Goal: Transaction & Acquisition: Purchase product/service

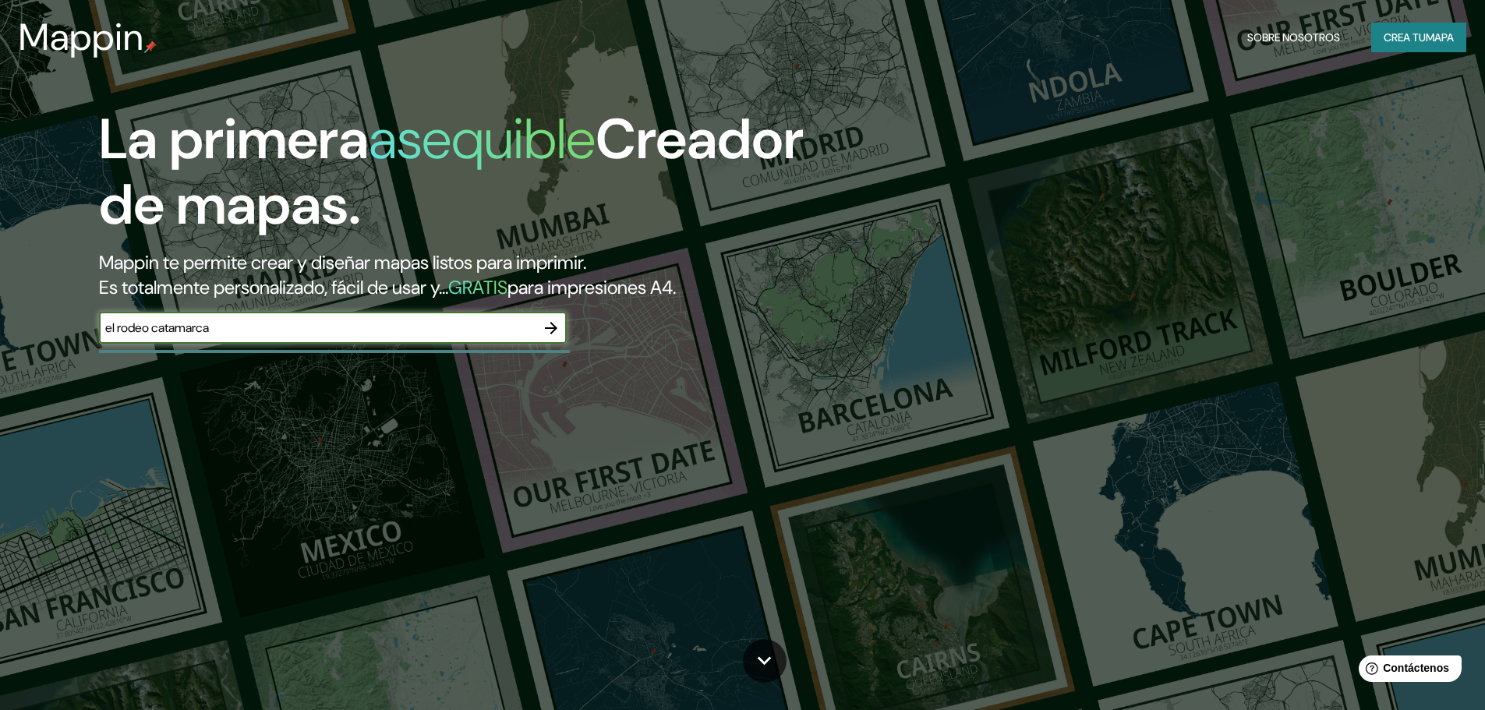
type input "el rodeo catamarca"
click at [544, 323] on icon "button" at bounding box center [551, 328] width 19 height 19
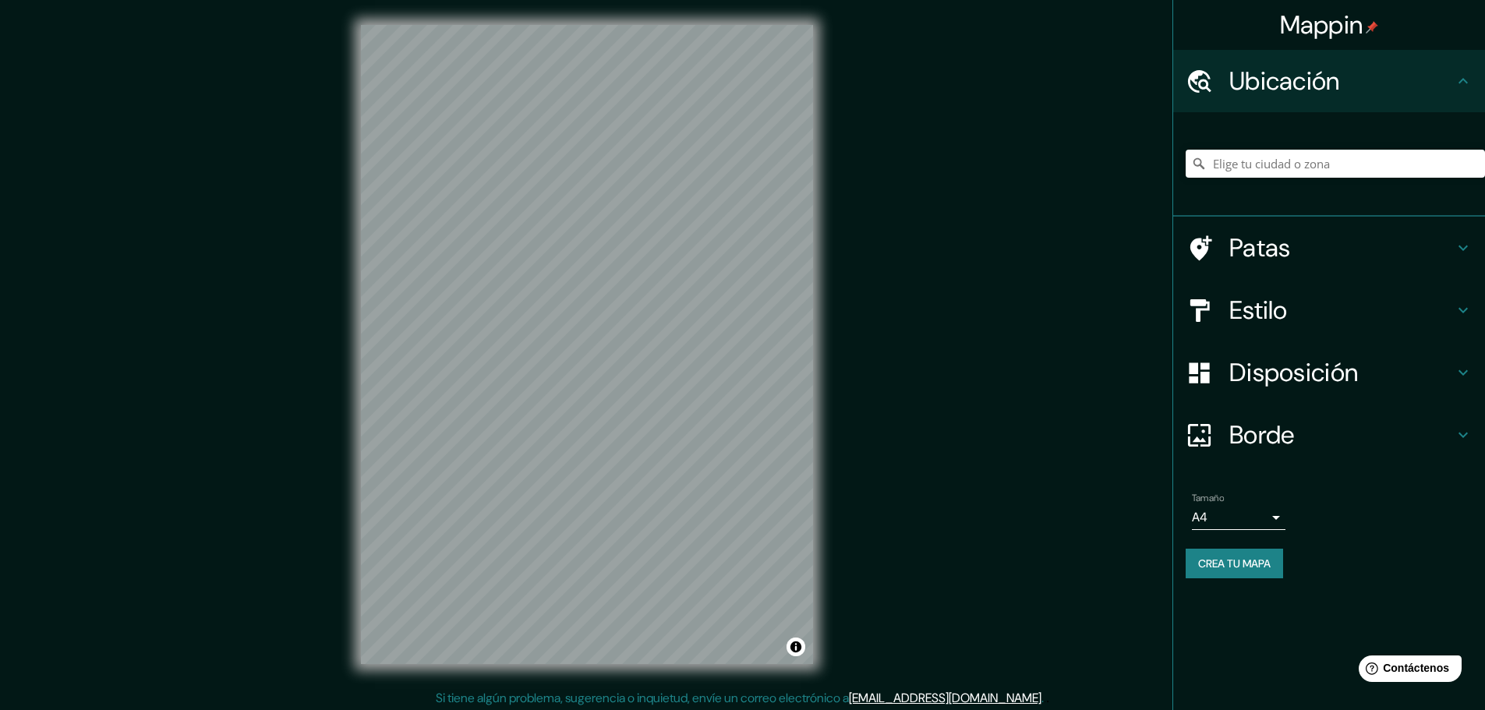
click at [1352, 71] on h4 "Ubicación" at bounding box center [1341, 80] width 225 height 31
click at [1296, 164] on input "Elige tu ciudad o zona" at bounding box center [1335, 164] width 299 height 28
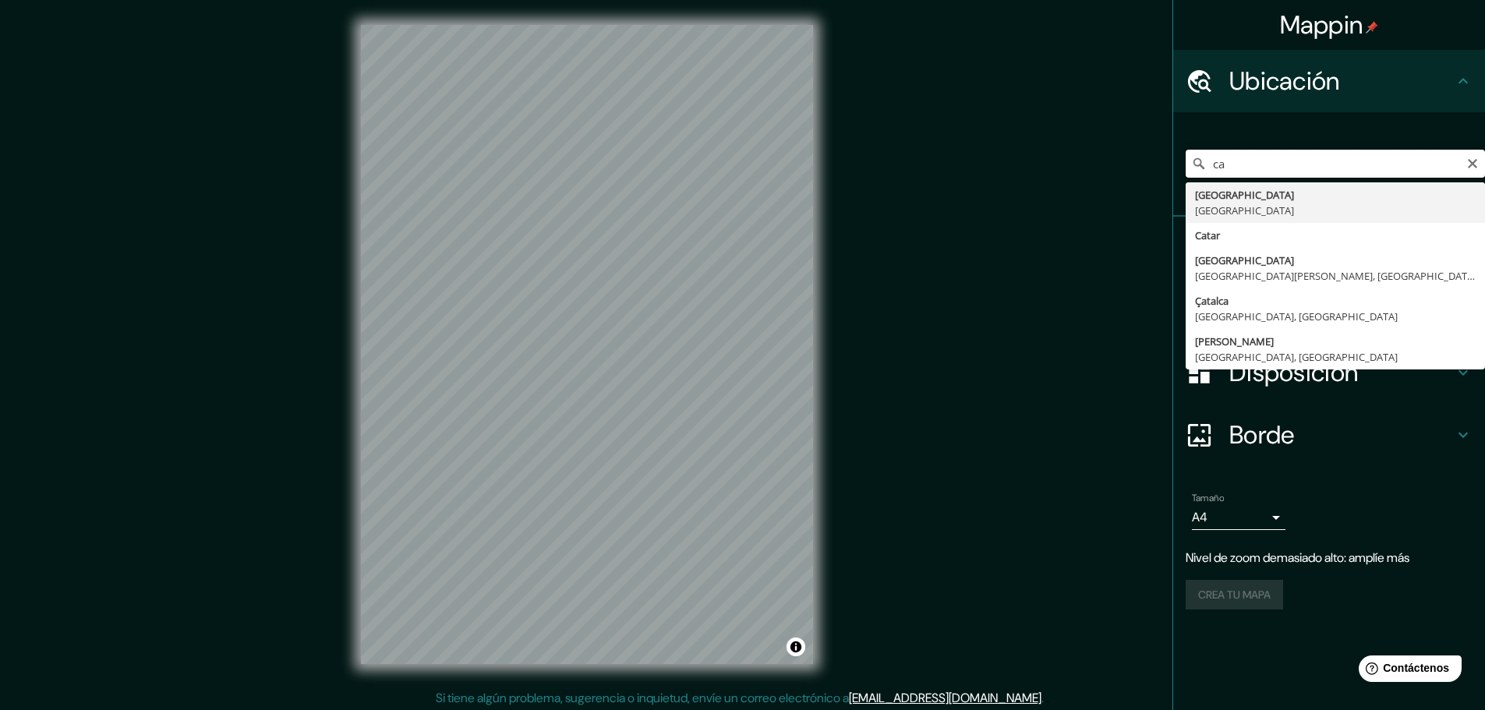
type input "c"
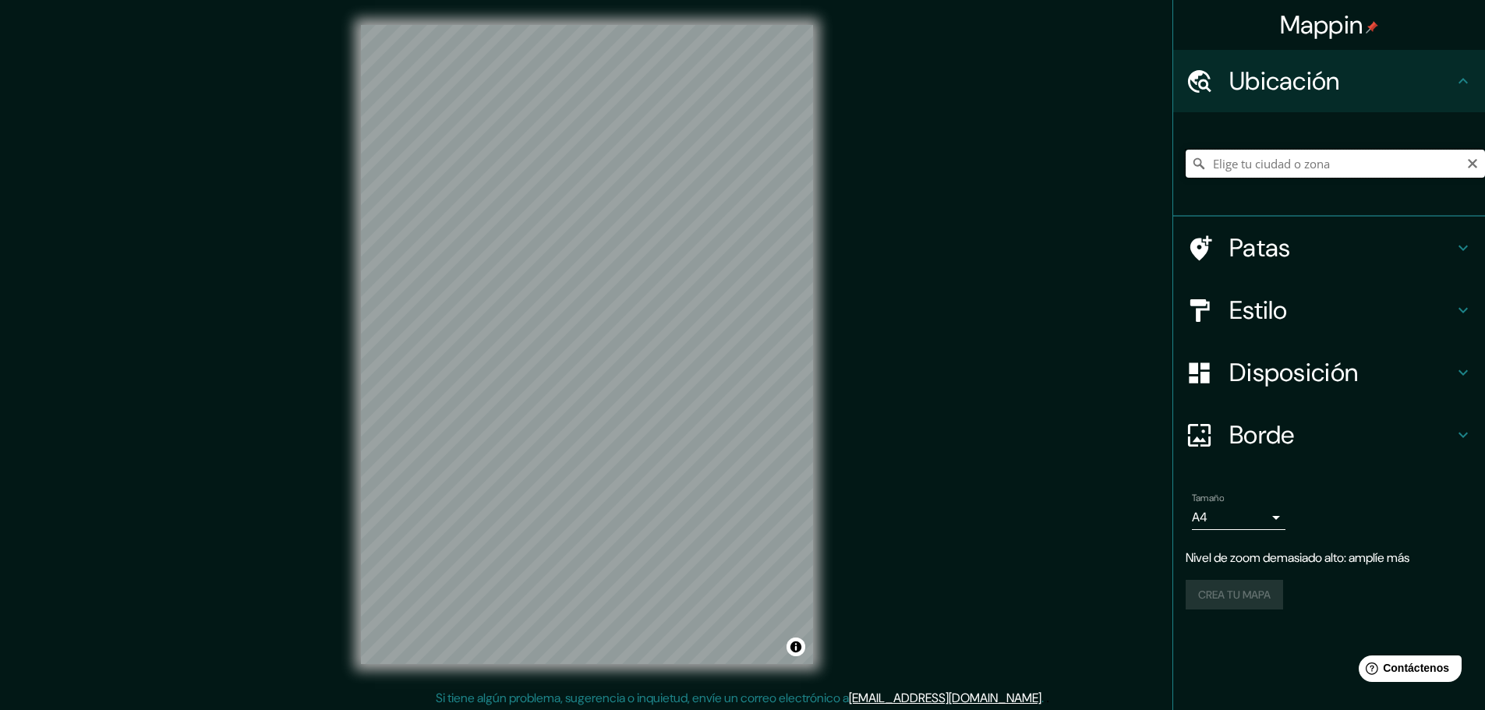
type input "r"
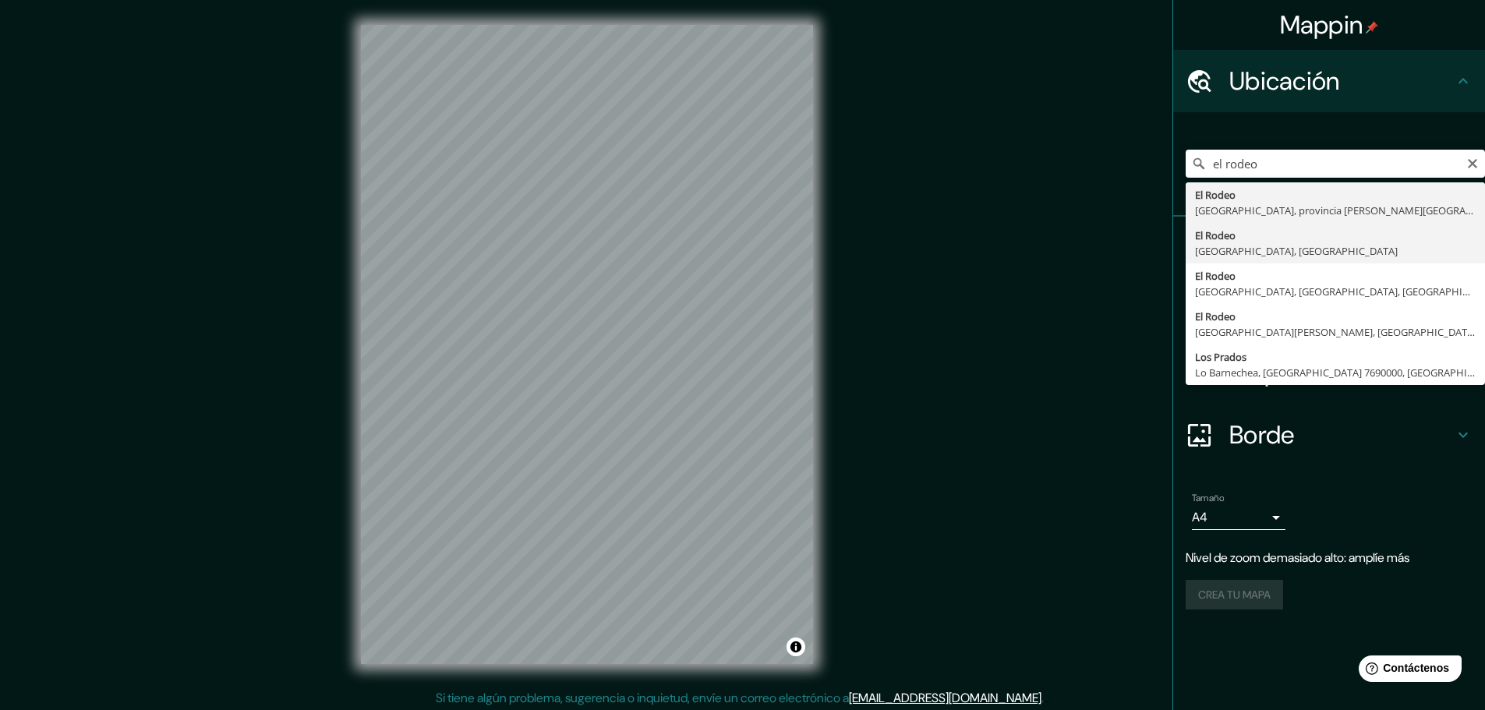
type input "El Rodeo, [GEOGRAPHIC_DATA], [GEOGRAPHIC_DATA]"
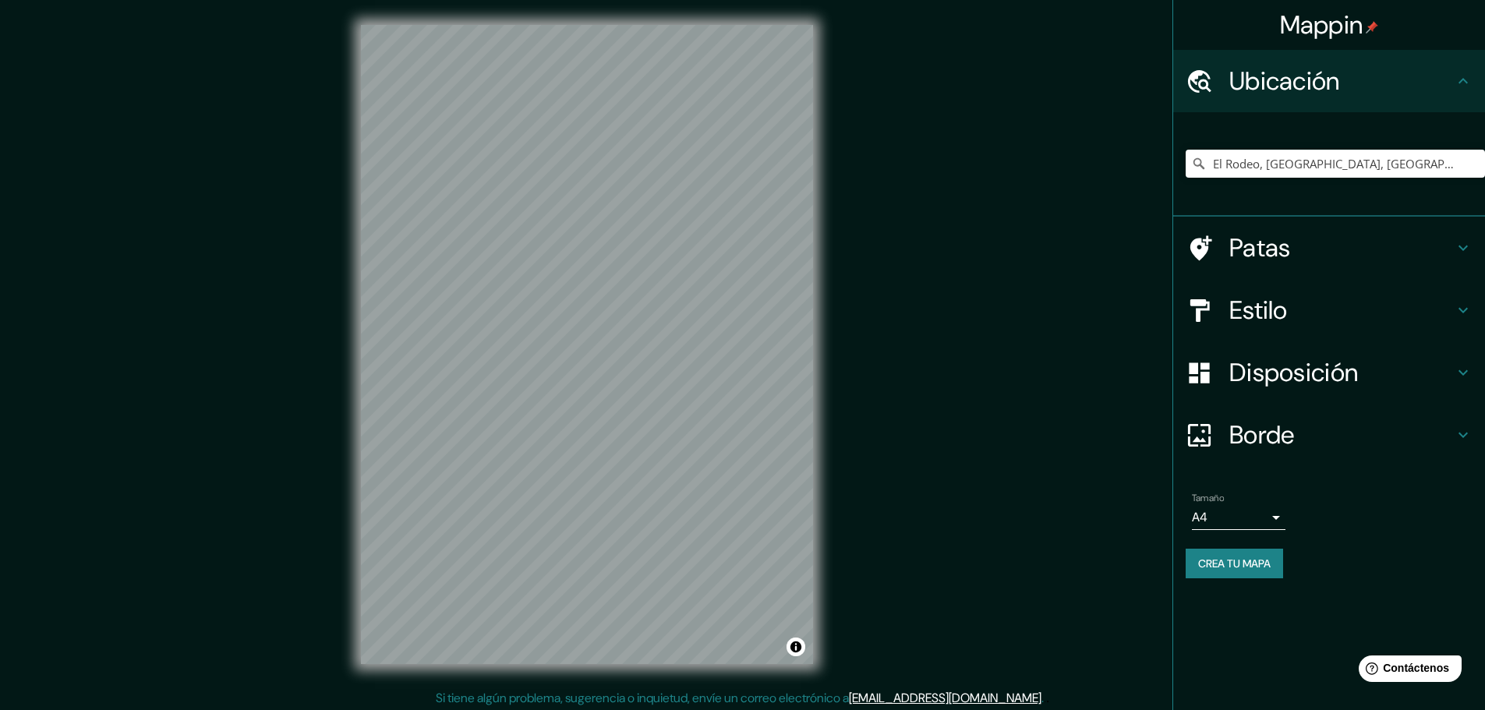
click at [1296, 320] on h4 "Estilo" at bounding box center [1341, 310] width 225 height 31
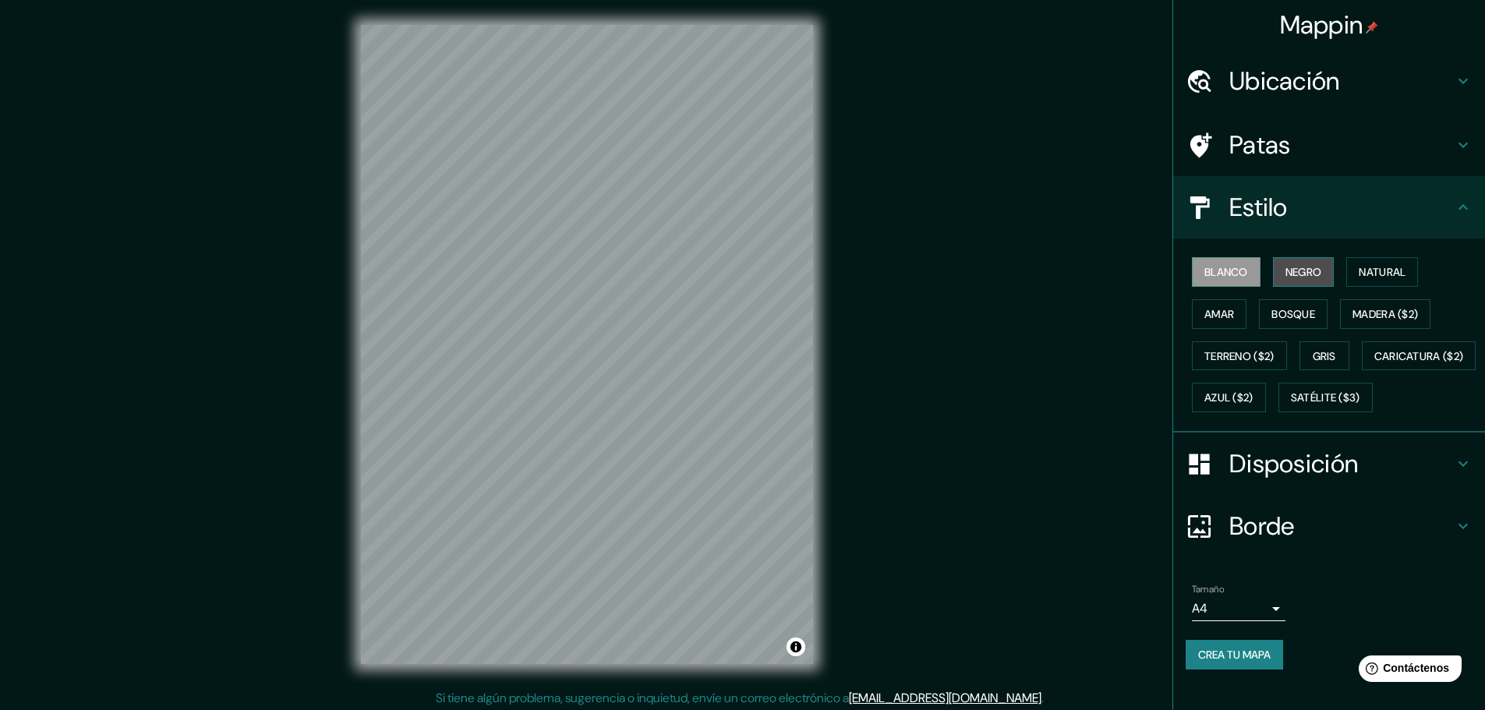
click at [1285, 279] on font "Negro" at bounding box center [1303, 272] width 37 height 14
click at [1381, 275] on font "Natural" at bounding box center [1382, 272] width 47 height 14
click at [1309, 87] on font "Ubicación" at bounding box center [1284, 81] width 111 height 33
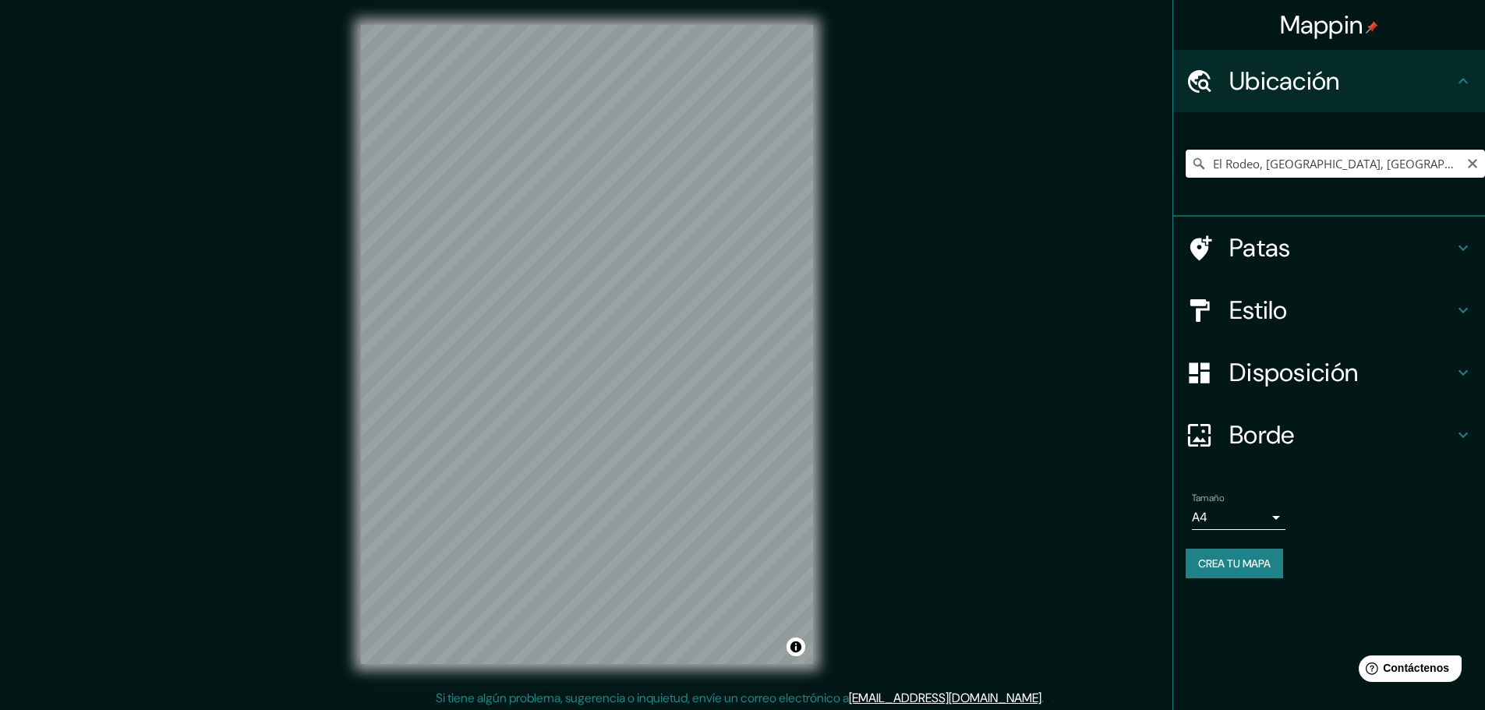
click at [1406, 175] on input "El Rodeo, [GEOGRAPHIC_DATA], [GEOGRAPHIC_DATA]" at bounding box center [1335, 164] width 299 height 28
drag, startPoint x: 1350, startPoint y: 147, endPoint x: 1356, endPoint y: 154, distance: 8.9
click at [1356, 154] on div "El Rodeo, [GEOGRAPHIC_DATA], [GEOGRAPHIC_DATA]" at bounding box center [1335, 164] width 299 height 78
click at [1472, 163] on icon "Claro" at bounding box center [1472, 163] width 9 height 9
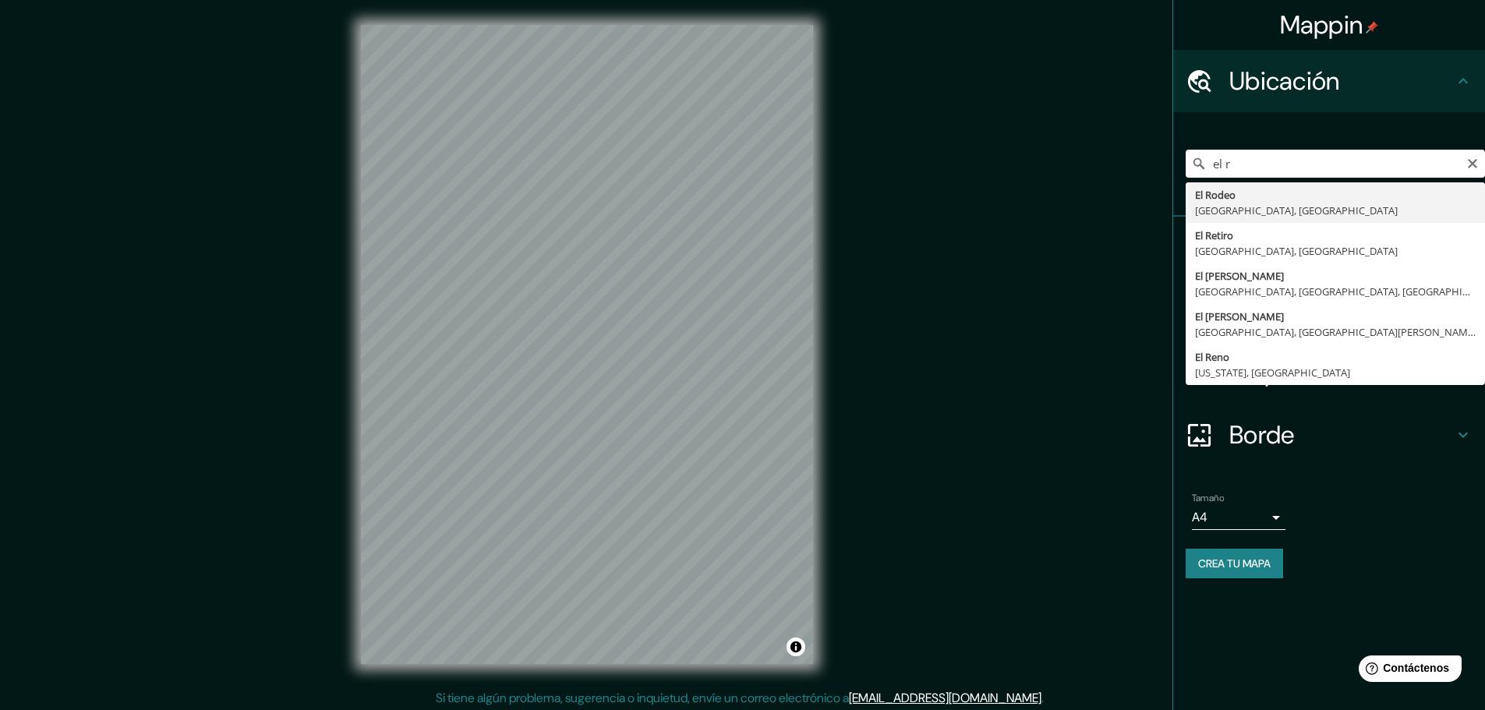
type input "El Rodeo, [GEOGRAPHIC_DATA], [GEOGRAPHIC_DATA]"
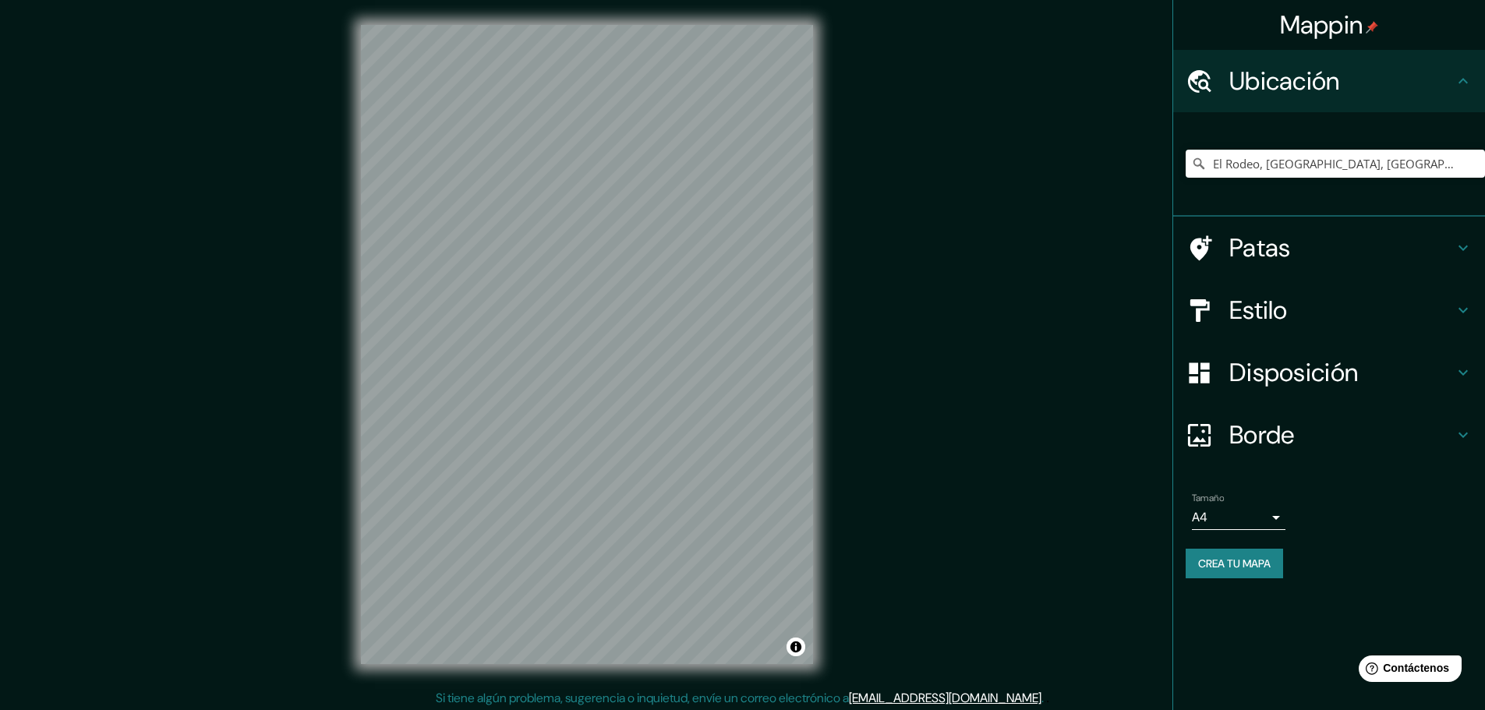
click at [1331, 320] on h4 "Estilo" at bounding box center [1341, 310] width 225 height 31
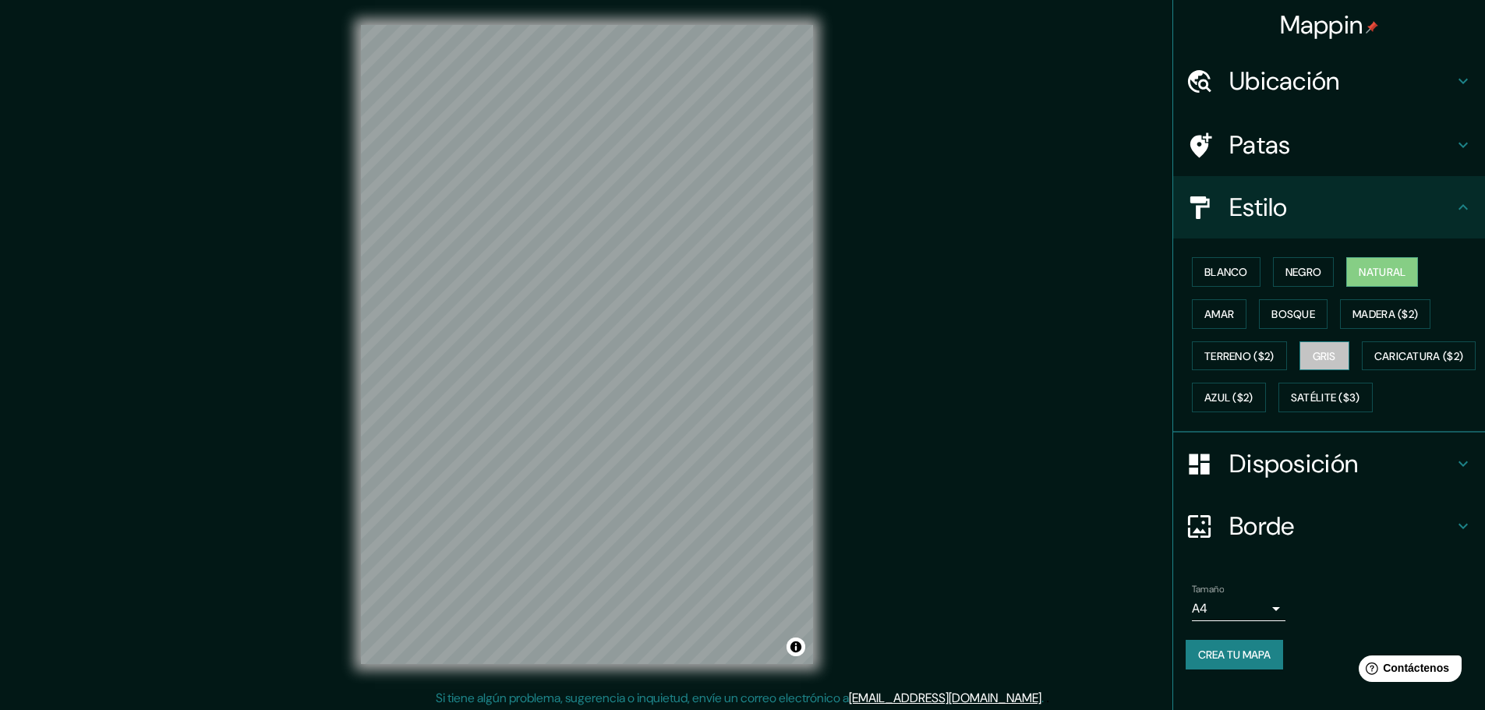
click at [1328, 360] on font "Gris" at bounding box center [1324, 356] width 23 height 14
click at [1289, 320] on font "Bosque" at bounding box center [1293, 314] width 44 height 14
click at [1224, 307] on font "Amar" at bounding box center [1219, 314] width 30 height 14
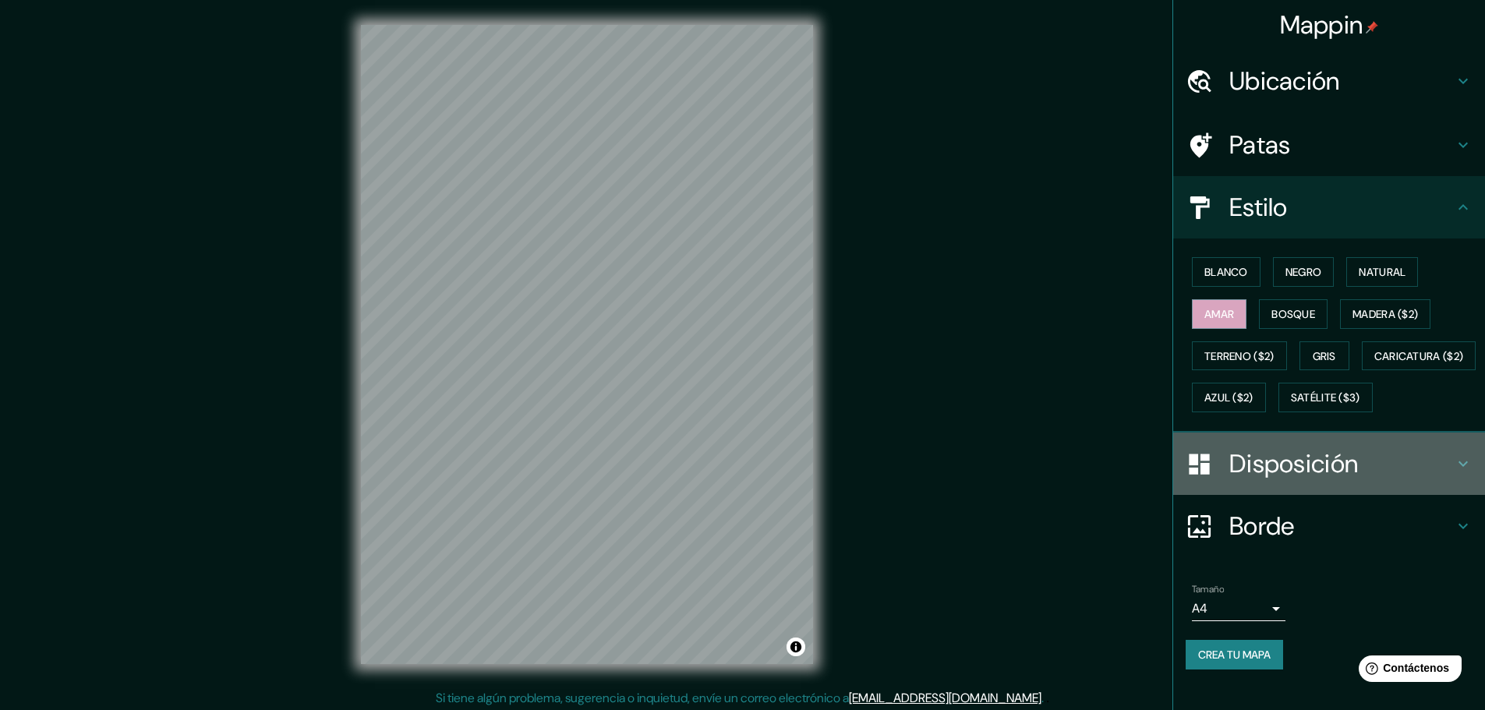
click at [1318, 480] on font "Disposición" at bounding box center [1293, 463] width 129 height 33
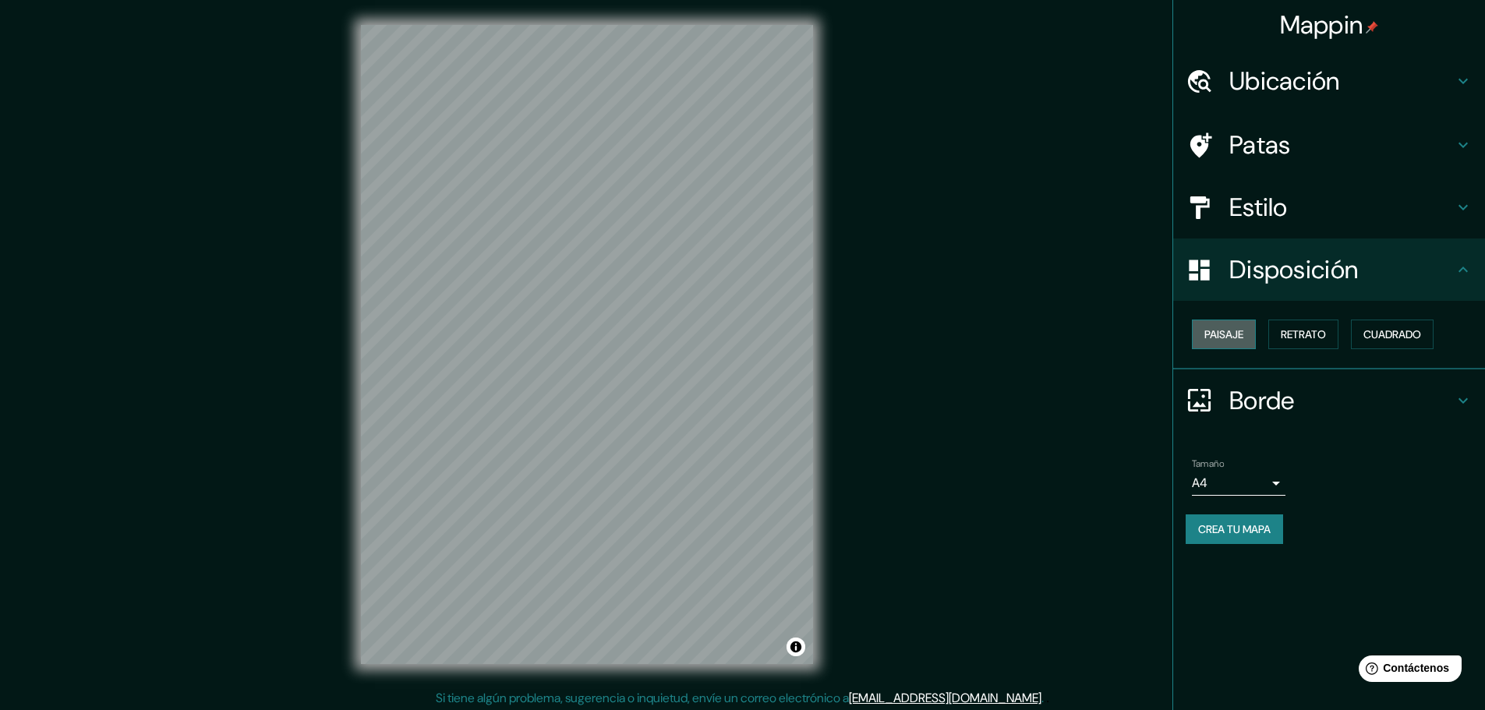
click at [1243, 330] on font "Paisaje" at bounding box center [1223, 334] width 39 height 14
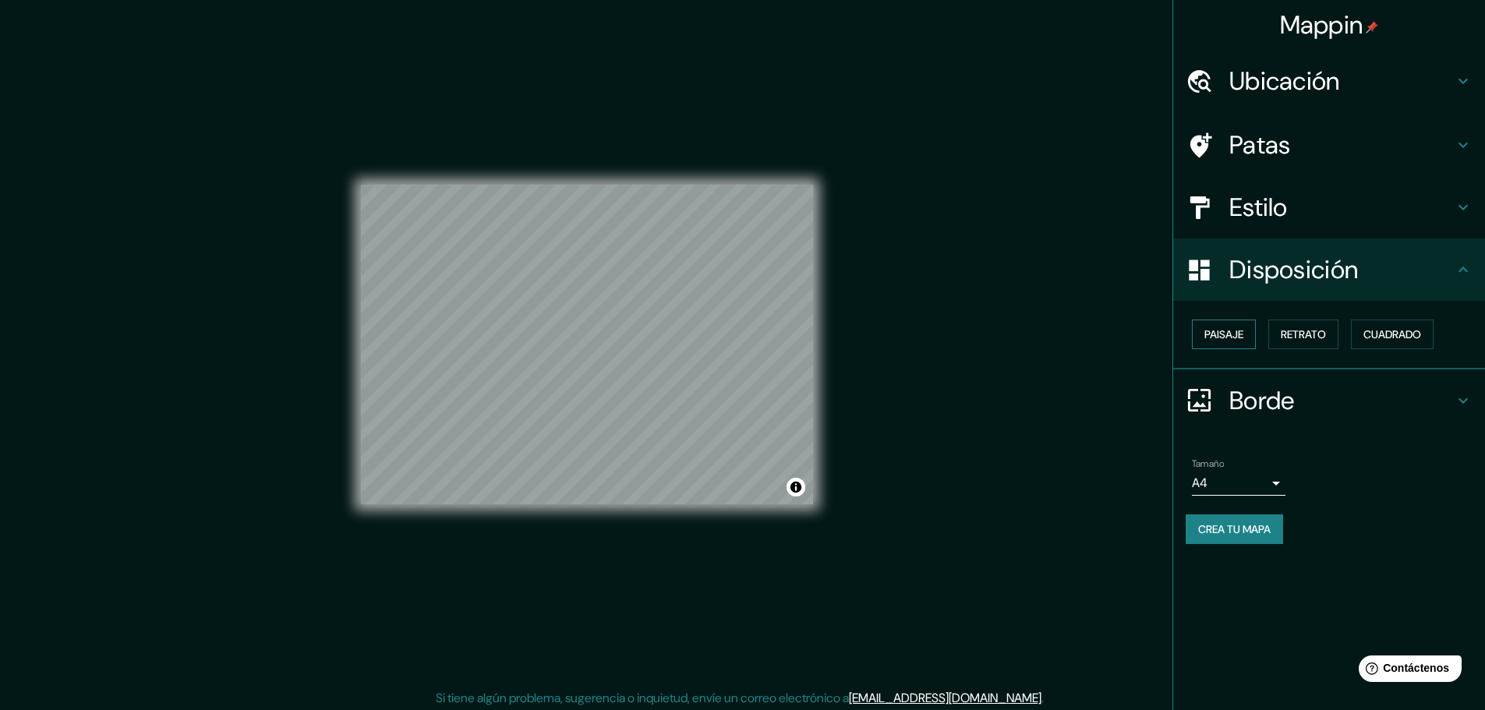
click at [1243, 330] on font "Paisaje" at bounding box center [1223, 334] width 39 height 14
click at [1345, 334] on div "Paisaje Retrato Cuadrado" at bounding box center [1335, 334] width 299 height 42
drag, startPoint x: 1324, startPoint y: 329, endPoint x: 1354, endPoint y: 335, distance: 30.3
click at [1324, 330] on font "Retrato" at bounding box center [1303, 334] width 45 height 14
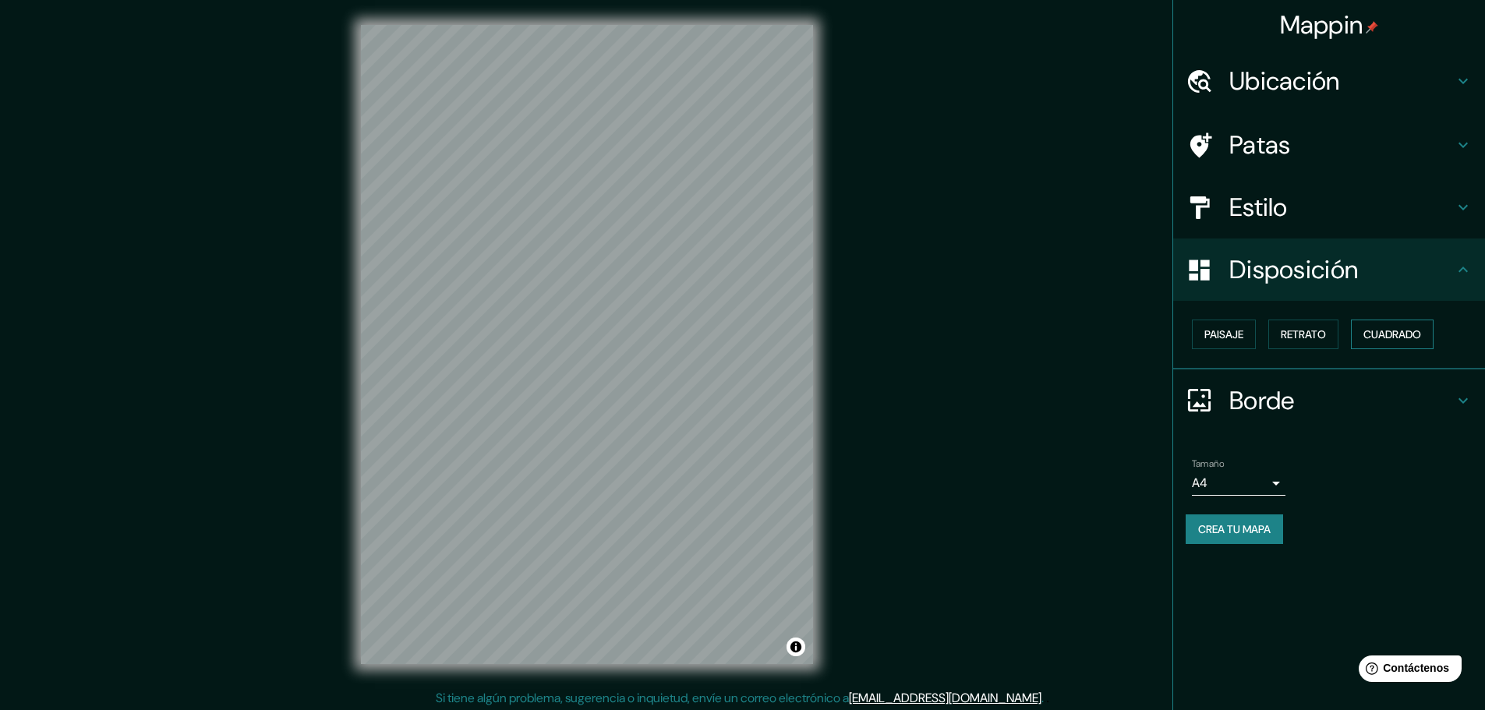
click at [1395, 340] on font "Cuadrado" at bounding box center [1392, 334] width 58 height 14
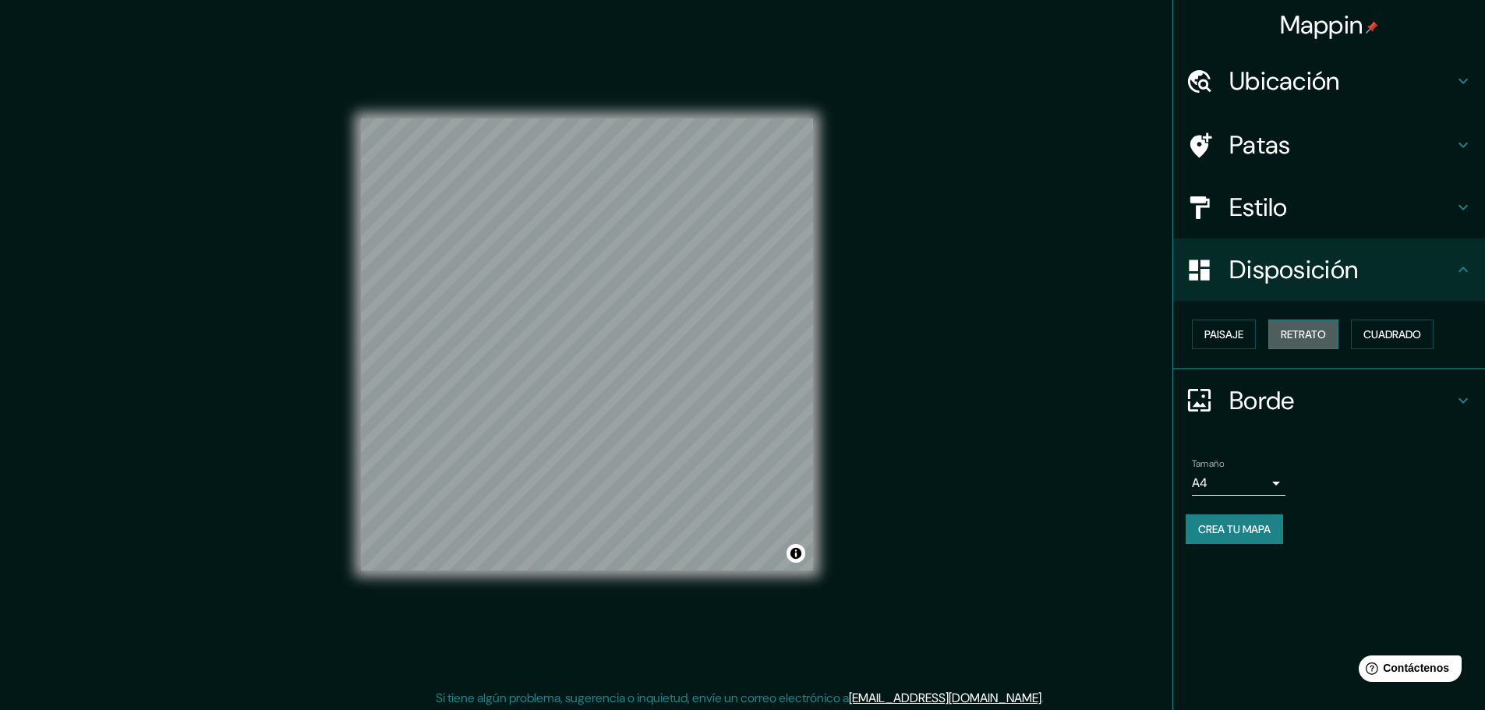
click at [1326, 333] on font "Retrato" at bounding box center [1303, 334] width 45 height 14
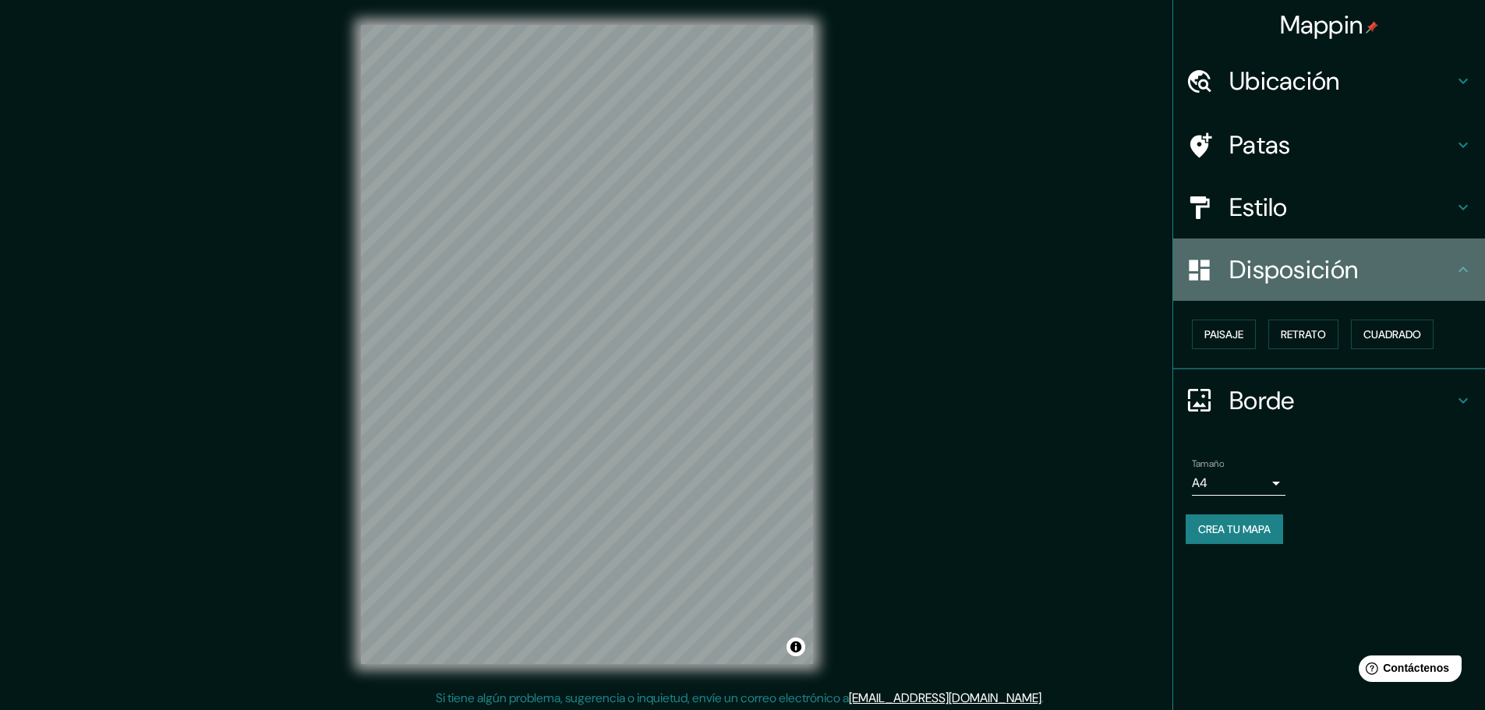
drag, startPoint x: 1310, startPoint y: 262, endPoint x: 1319, endPoint y: 278, distance: 17.8
click at [1317, 274] on font "Disposición" at bounding box center [1293, 269] width 129 height 33
click at [1460, 278] on icon at bounding box center [1463, 269] width 19 height 19
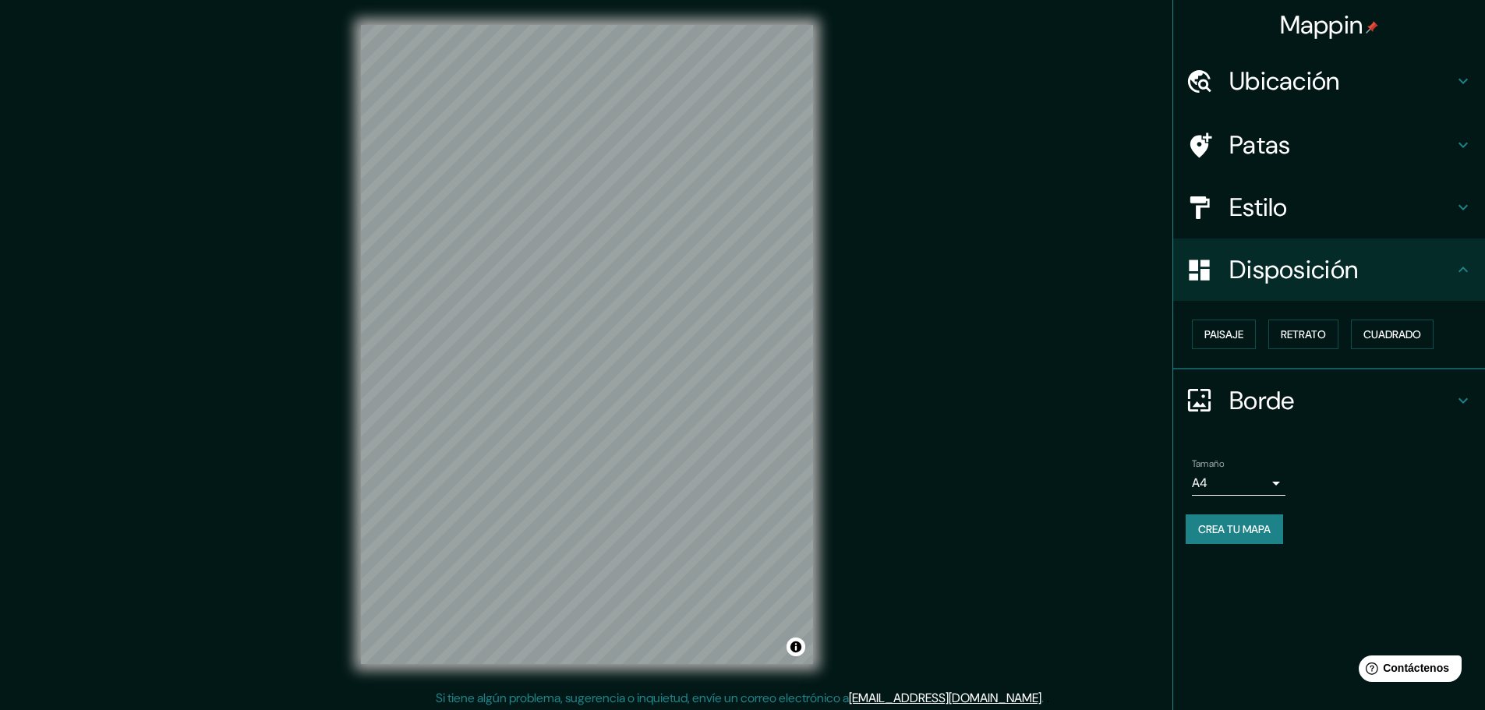
scroll to position [4, 0]
